Goal: Task Accomplishment & Management: Manage account settings

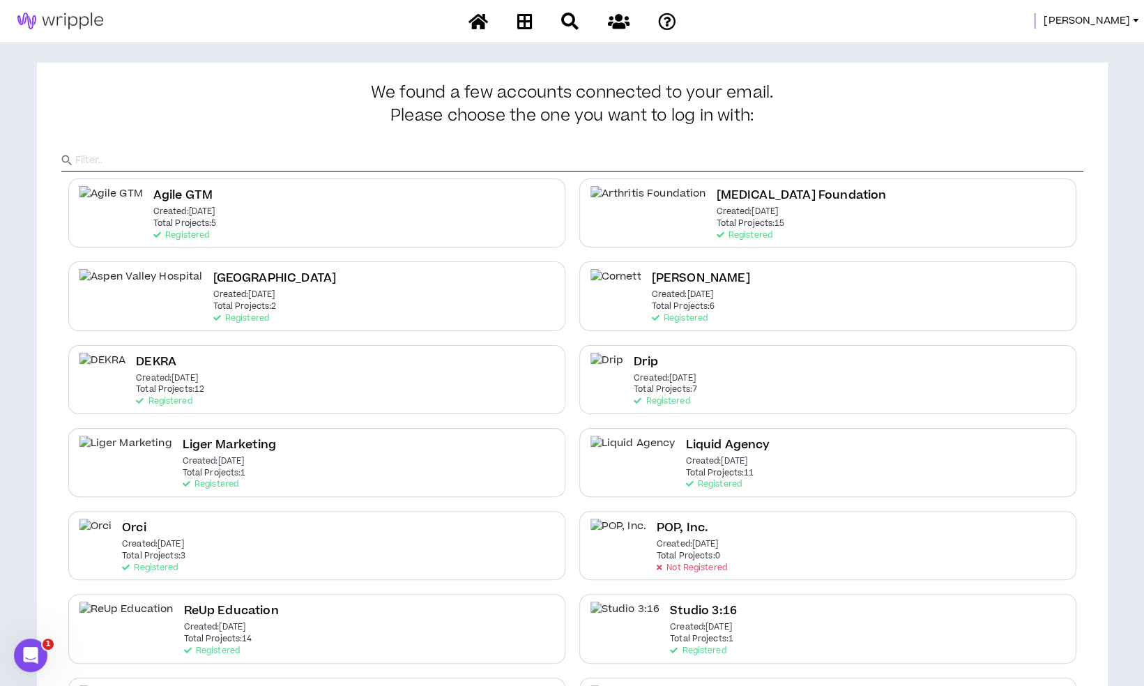
click at [1128, 27] on span "Mason" at bounding box center [1087, 20] width 86 height 15
click at [1029, 50] on link "System Admin Portal" at bounding box center [1073, 47] width 126 height 21
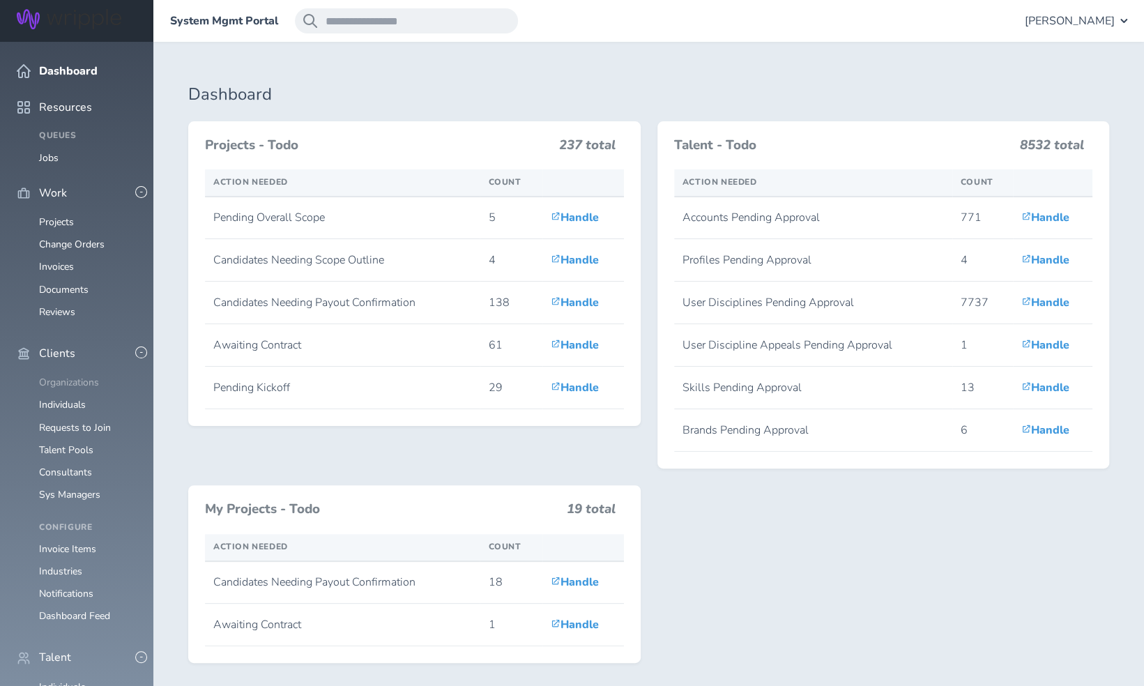
click at [78, 376] on link "Organizations" at bounding box center [69, 382] width 60 height 13
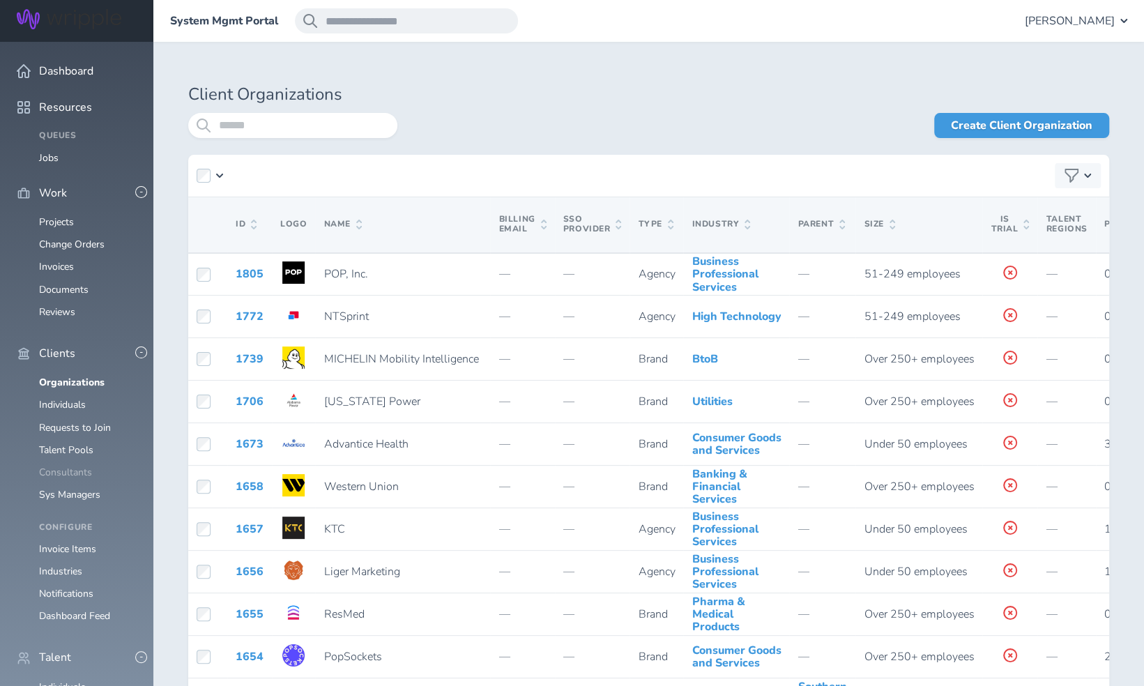
click at [80, 466] on link "Consultants" at bounding box center [65, 472] width 53 height 13
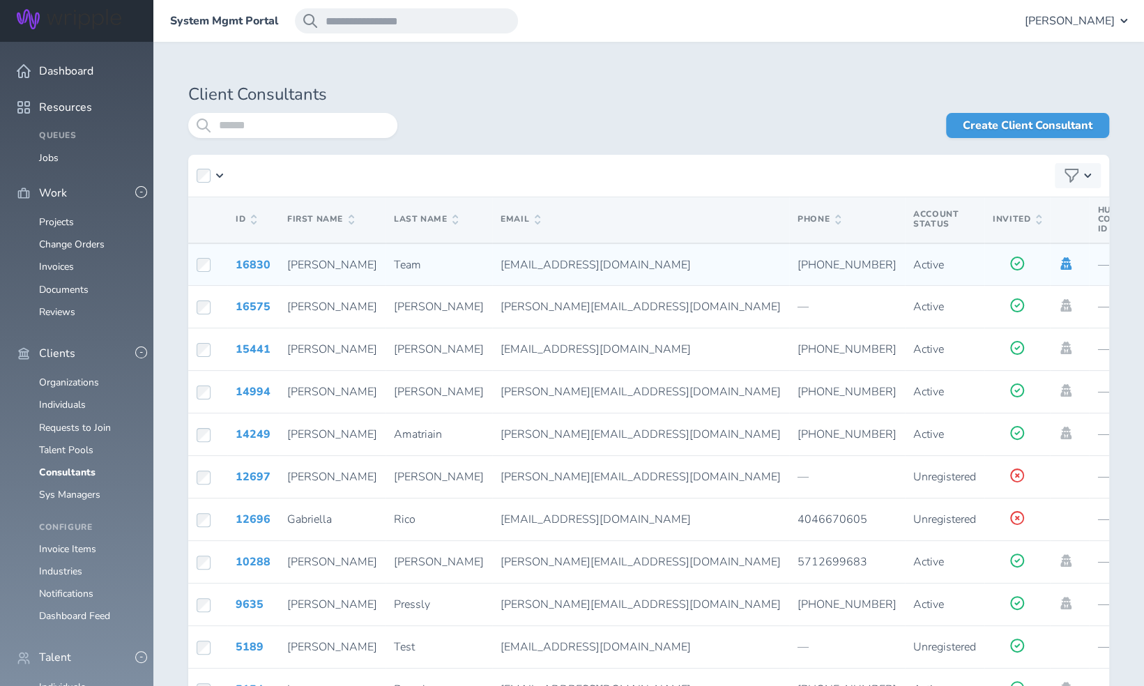
click at [1061, 267] on icon at bounding box center [1066, 263] width 11 height 13
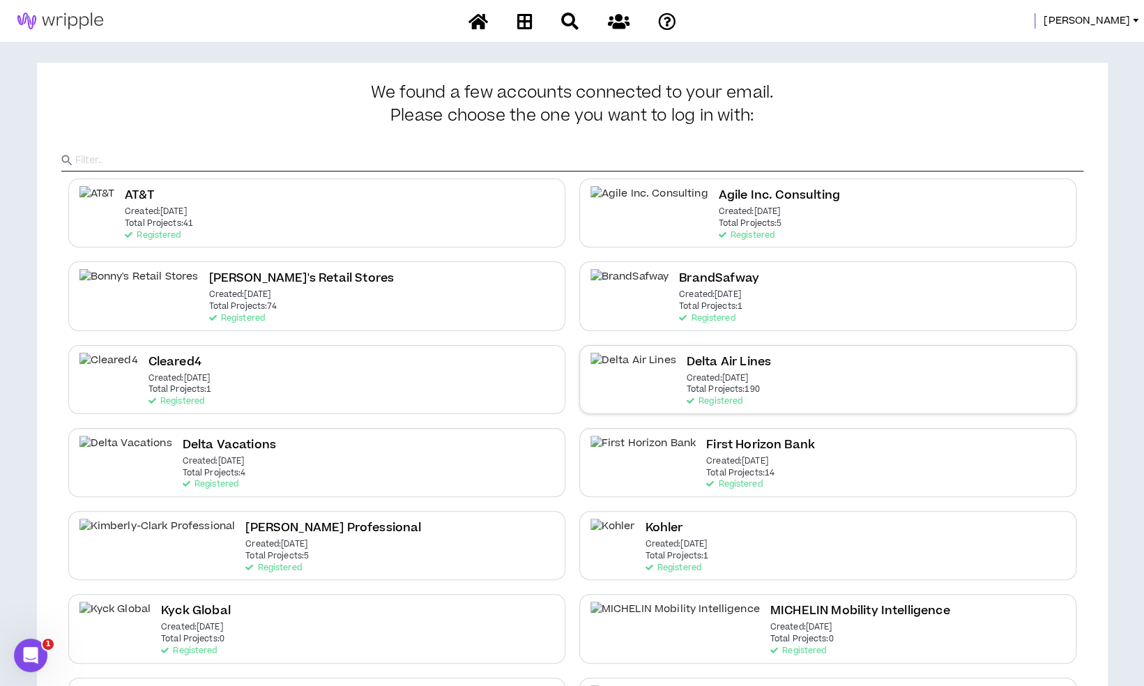
click at [759, 366] on div "Delta Air Lines Created: [DATE] Total Projects: 190 Registered" at bounding box center [828, 379] width 497 height 69
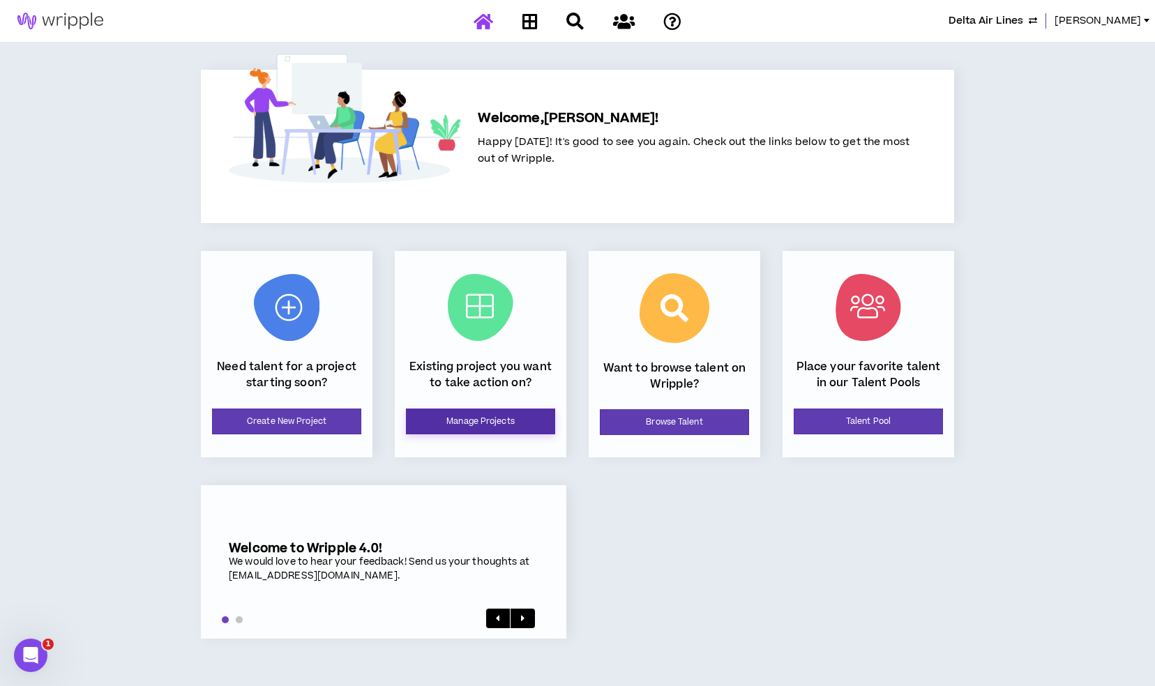
click at [538, 427] on link "Manage Projects" at bounding box center [480, 422] width 149 height 26
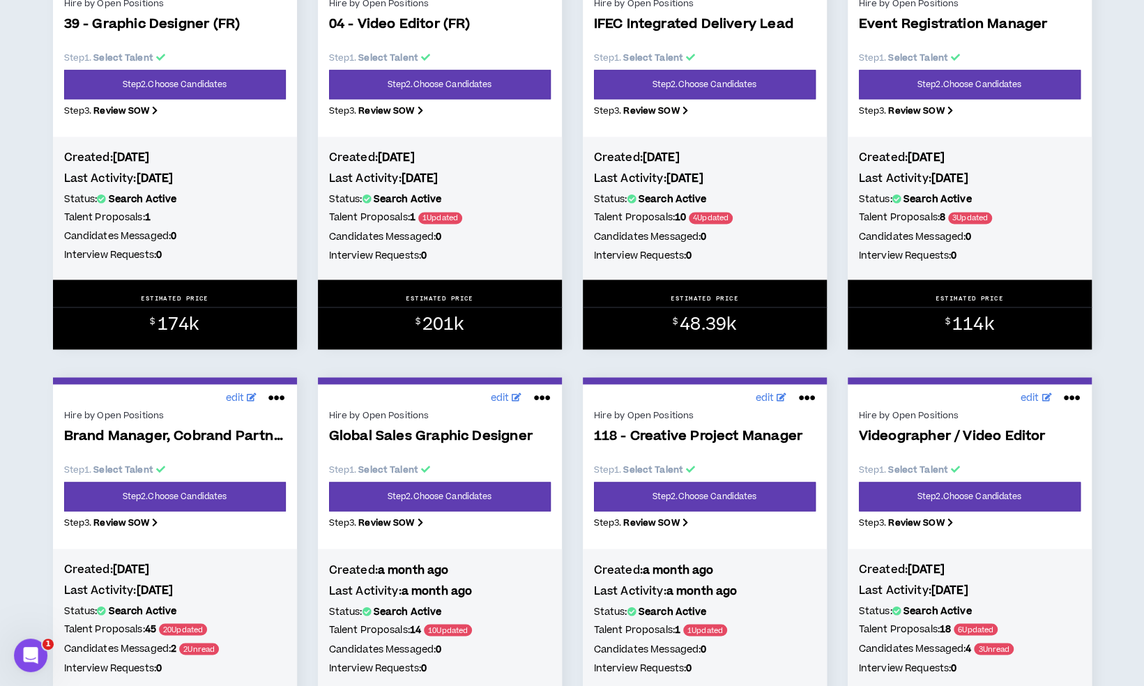
scroll to position [1255, 0]
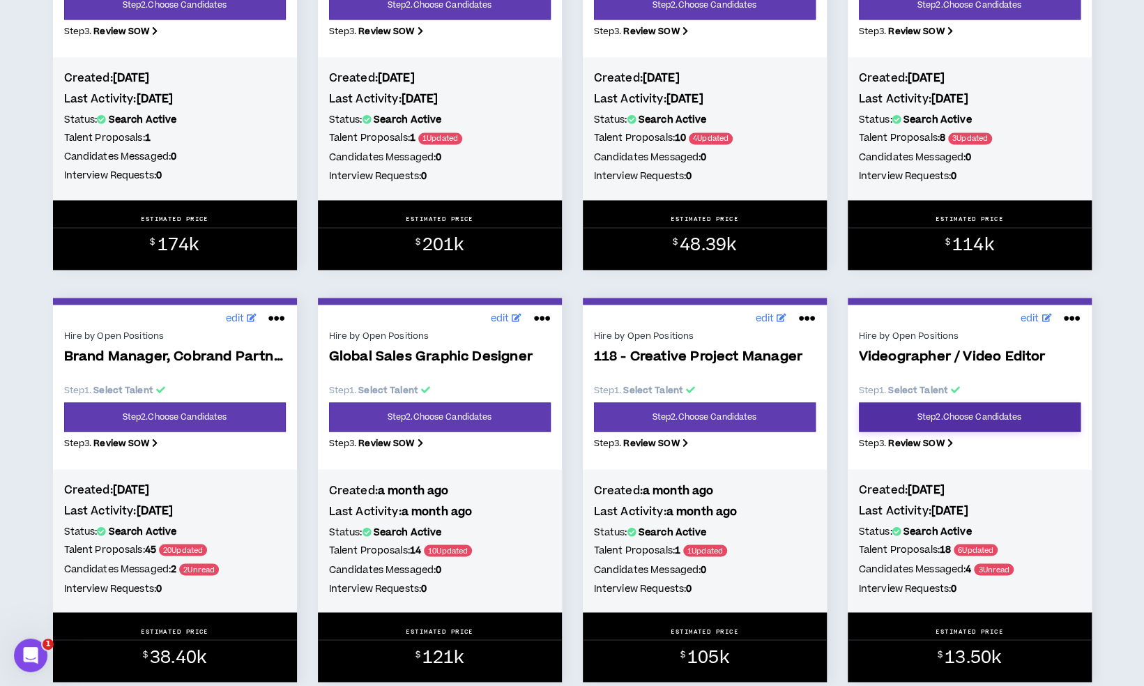
click at [935, 432] on link "Step 2 . Choose Candidates" at bounding box center [970, 416] width 222 height 29
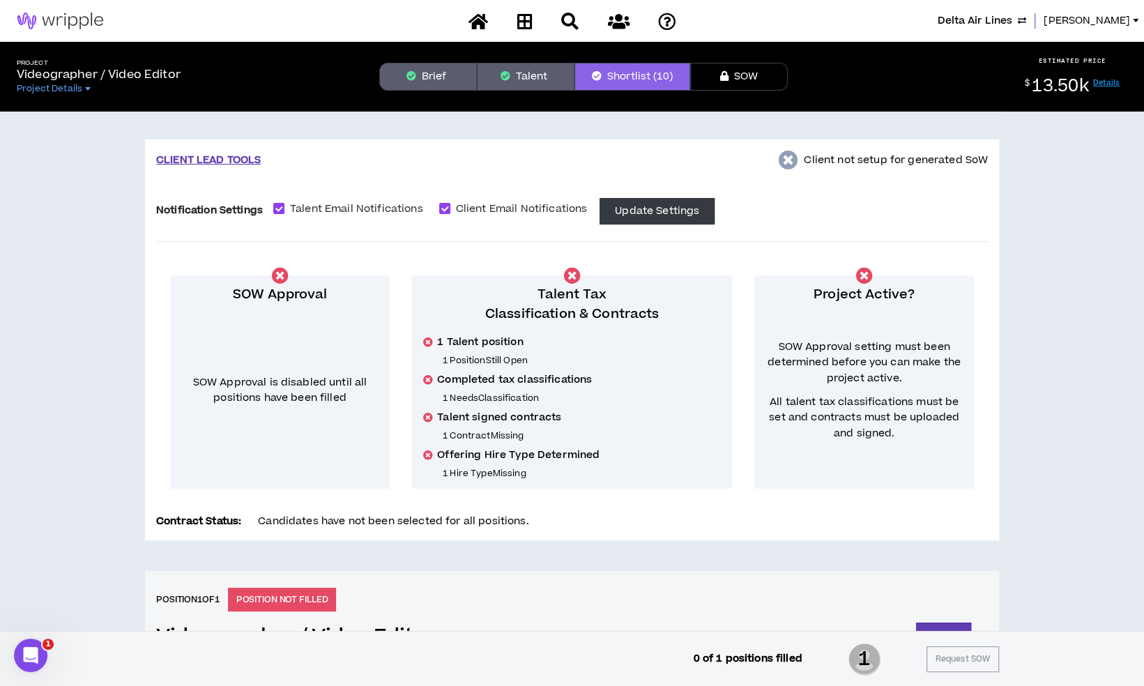
click at [413, 93] on div "Project Videographer / Video Editor Project Details Brief Talent Shortlist (10)…" at bounding box center [572, 77] width 1144 height 70
click at [416, 86] on button "Brief" at bounding box center [428, 77] width 98 height 28
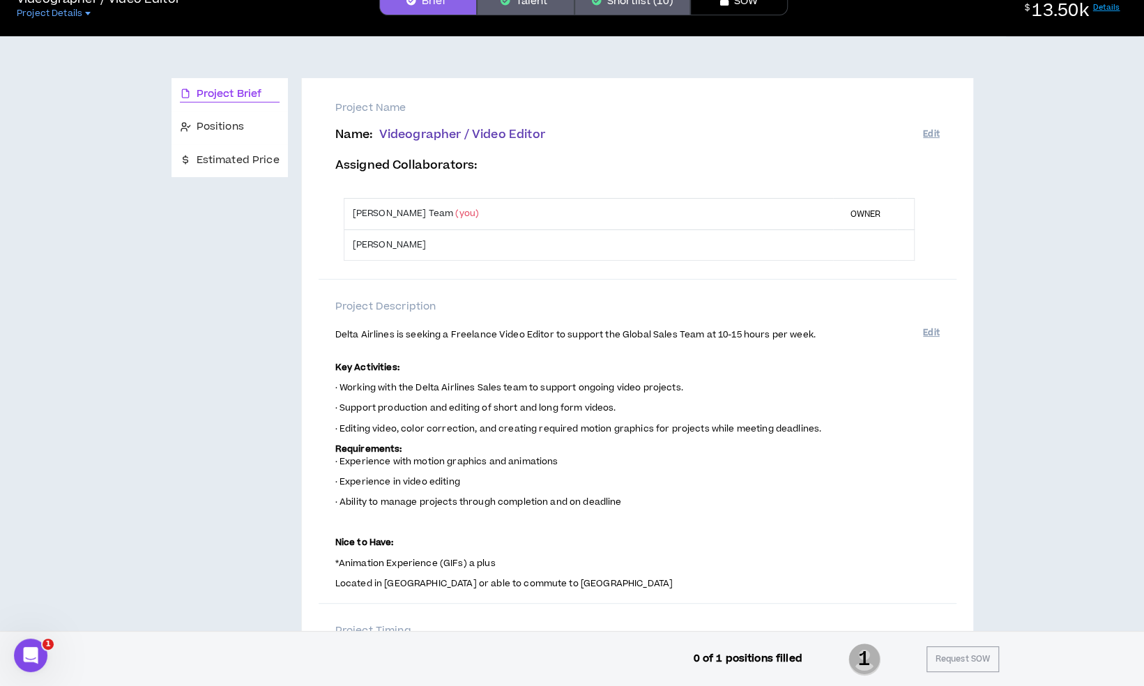
scroll to position [70, 0]
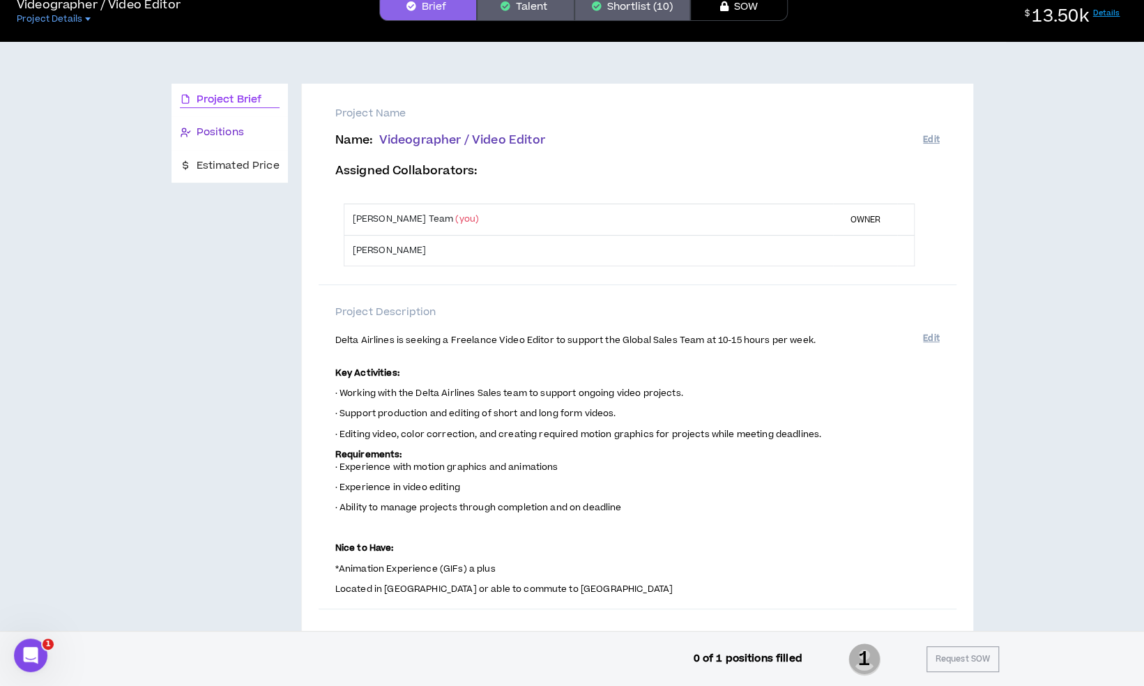
click at [246, 130] on div "Positions" at bounding box center [230, 132] width 100 height 15
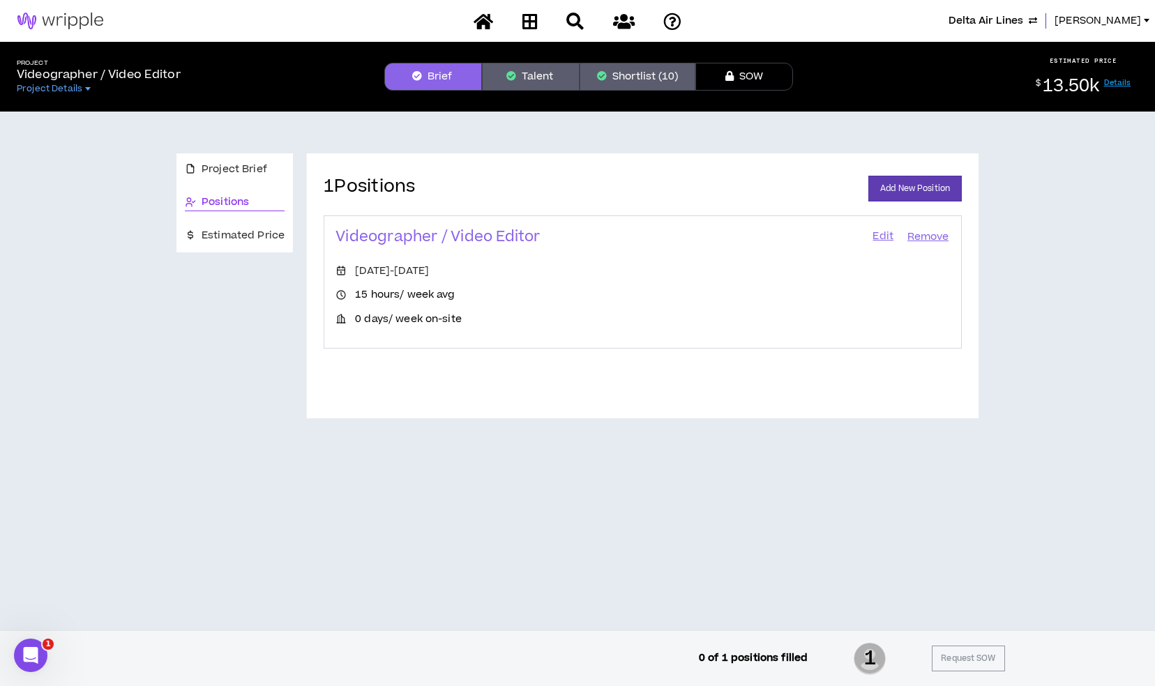
click at [872, 229] on link "Edit" at bounding box center [883, 237] width 24 height 20
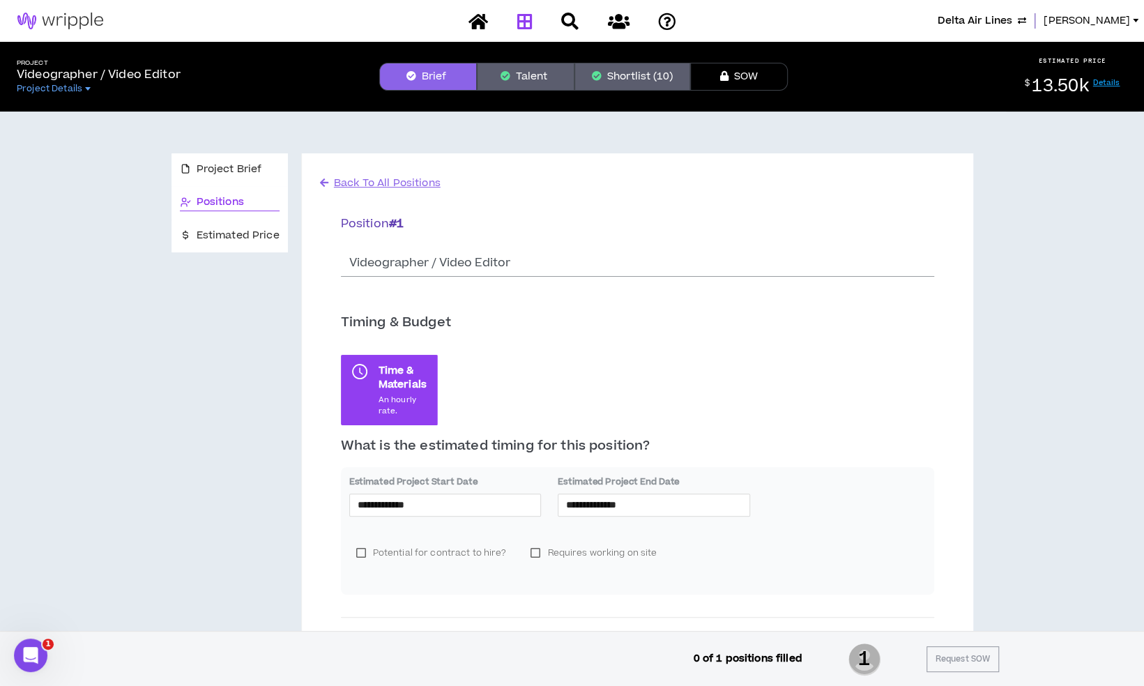
click at [531, 28] on icon at bounding box center [524, 21] width 15 height 17
